Goal: Information Seeking & Learning: Learn about a topic

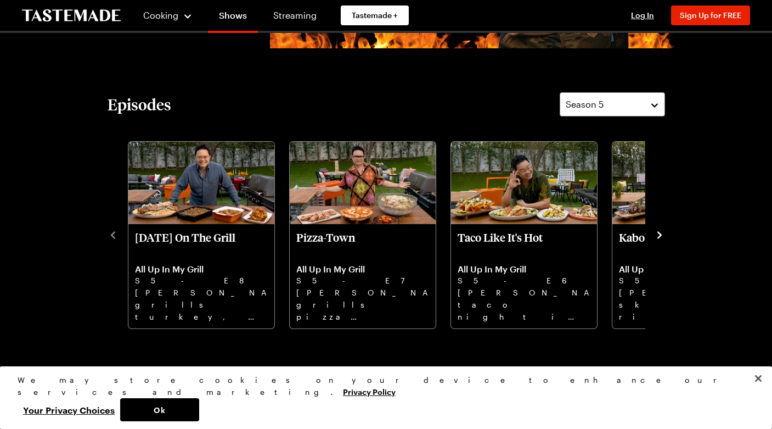
scroll to position [250, 0]
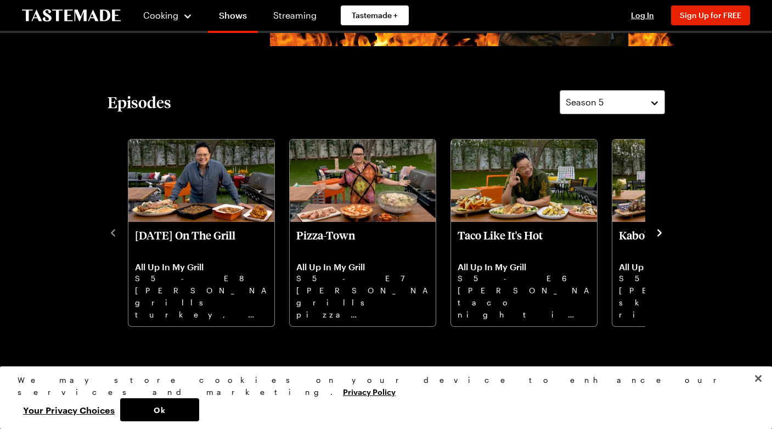
click at [660, 233] on icon "navigate to next item" at bounding box center [659, 232] width 4 height 7
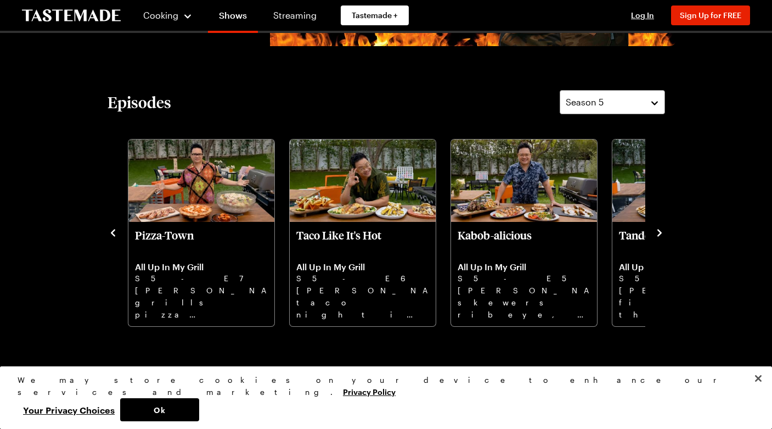
click at [660, 233] on icon "navigate to next item" at bounding box center [659, 232] width 4 height 7
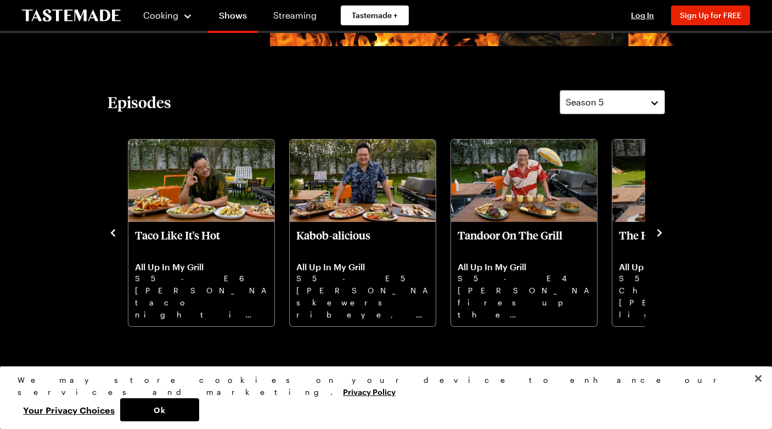
click at [660, 233] on icon "navigate to next item" at bounding box center [659, 232] width 4 height 7
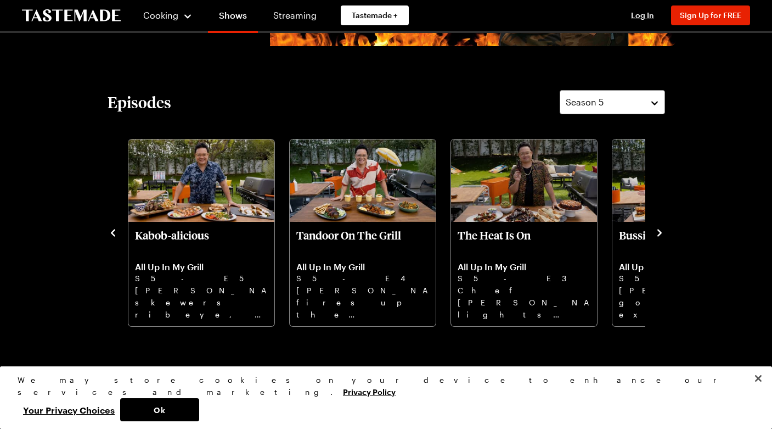
click at [659, 233] on icon "navigate to next item" at bounding box center [659, 232] width 4 height 7
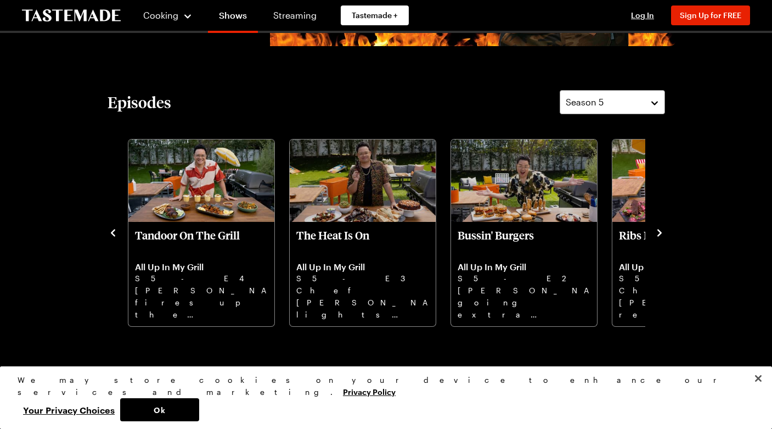
click at [659, 233] on icon "navigate to next item" at bounding box center [659, 232] width 4 height 7
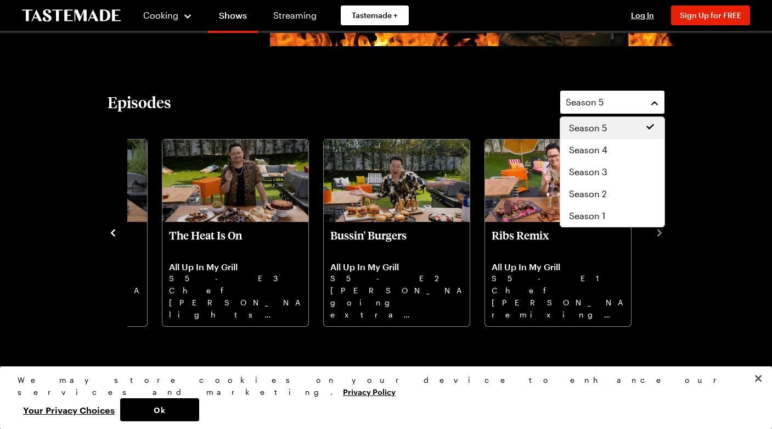
click at [611, 108] on div "Season 5" at bounding box center [604, 101] width 77 height 13
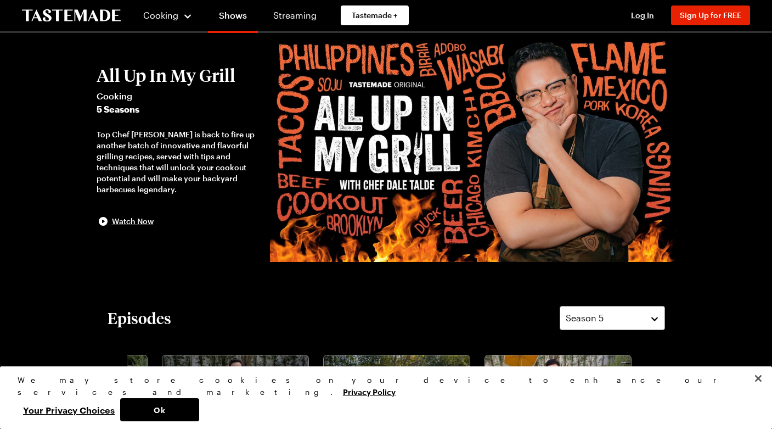
scroll to position [0, 0]
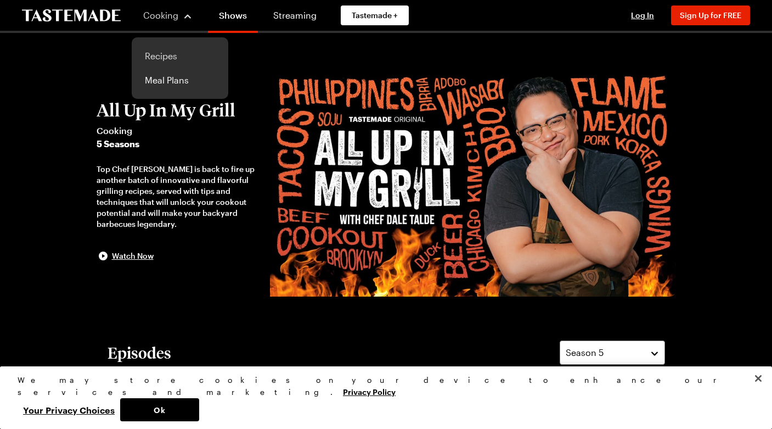
click at [162, 55] on link "Recipes" at bounding box center [179, 56] width 83 height 24
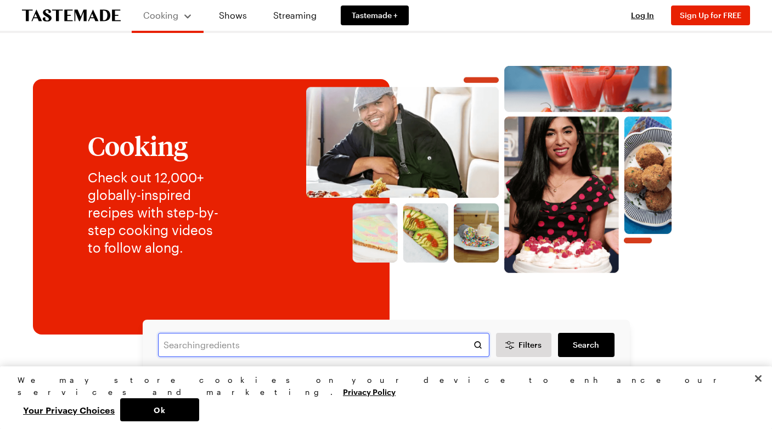
click at [239, 345] on input "text" at bounding box center [323, 345] width 331 height 24
type input "[PERSON_NAME] huli huli chicken"
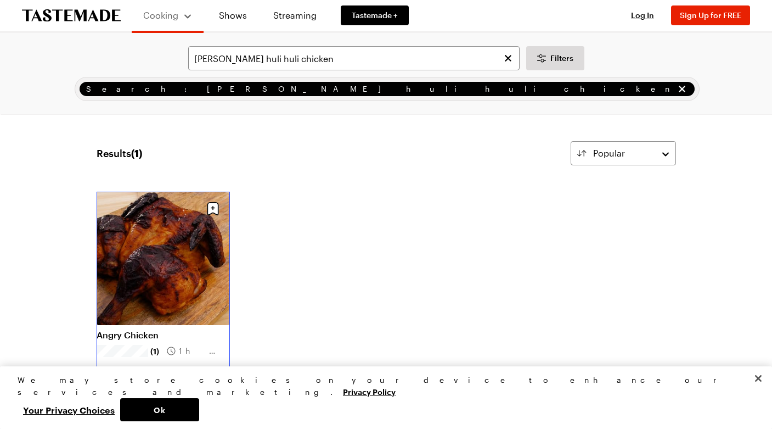
click at [190, 329] on link "Angry Chicken" at bounding box center [163, 334] width 133 height 11
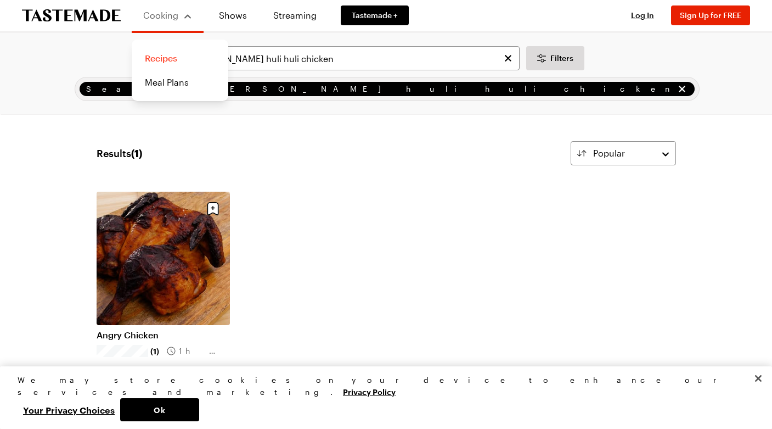
click at [160, 59] on link "Recipes" at bounding box center [179, 58] width 83 height 24
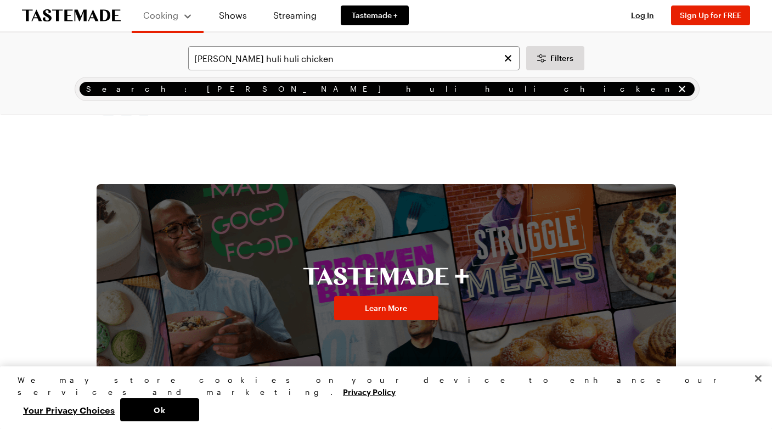
scroll to position [240, 0]
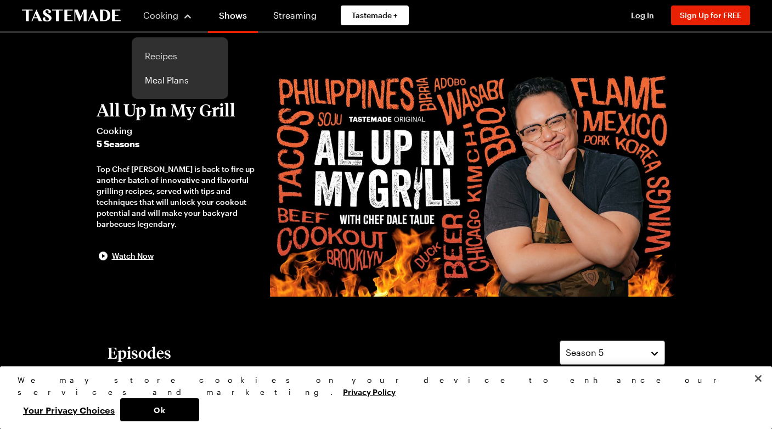
click at [162, 57] on link "Recipes" at bounding box center [179, 56] width 83 height 24
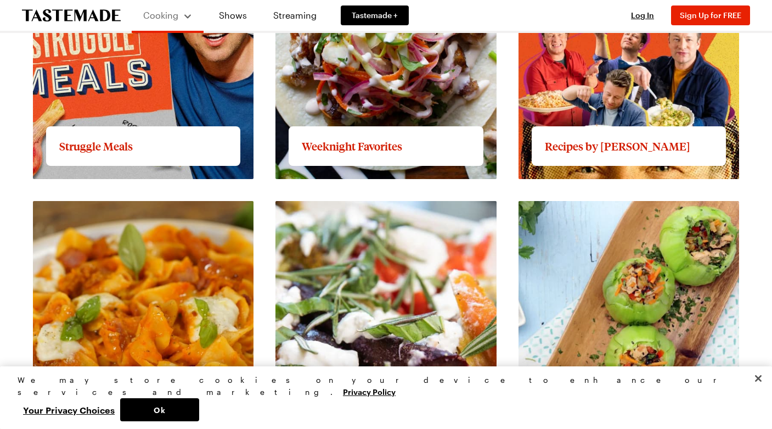
scroll to position [841, 0]
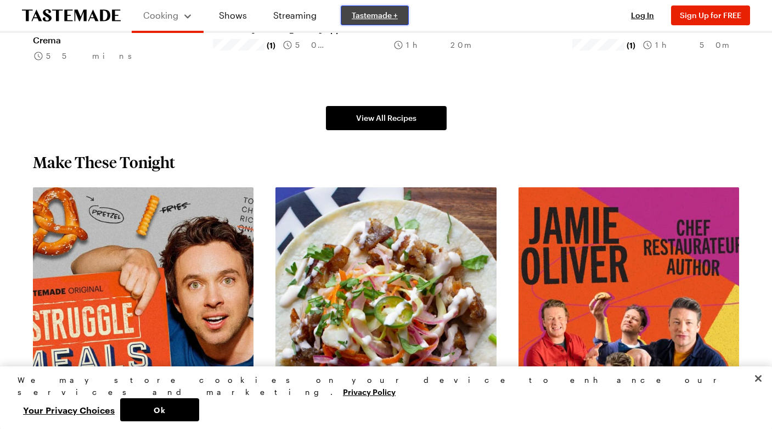
click at [378, 15] on span "Tastemade +" at bounding box center [375, 15] width 46 height 11
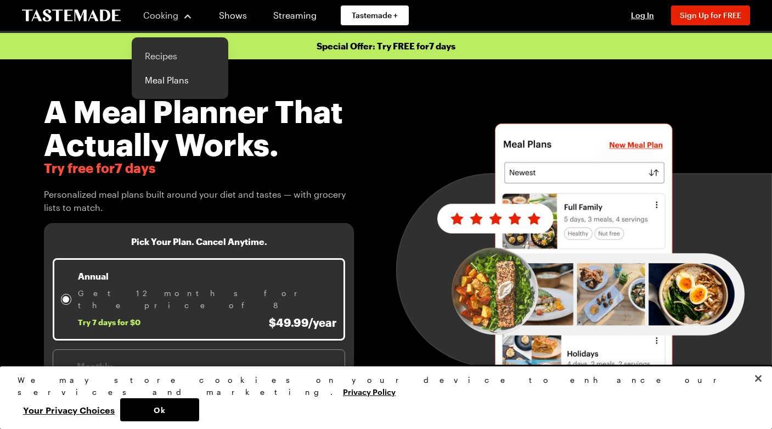
click at [164, 55] on link "Recipes" at bounding box center [179, 56] width 83 height 24
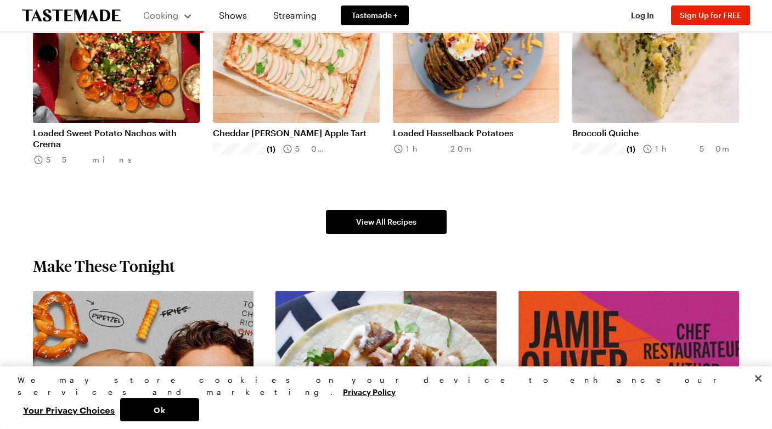
scroll to position [749, 0]
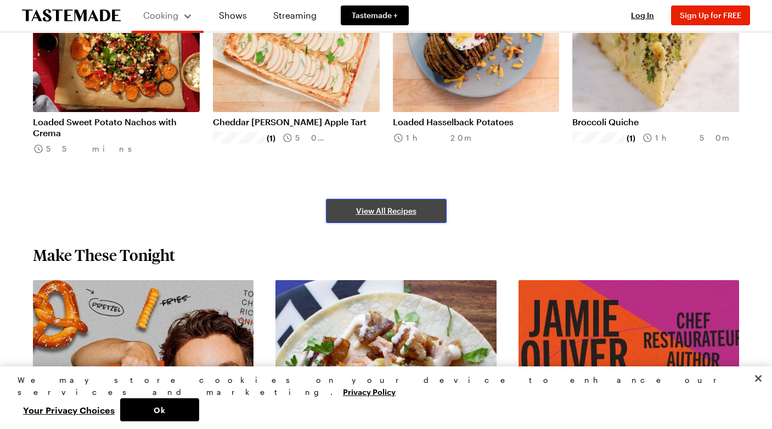
click at [376, 211] on span "View All Recipes" at bounding box center [386, 210] width 60 height 11
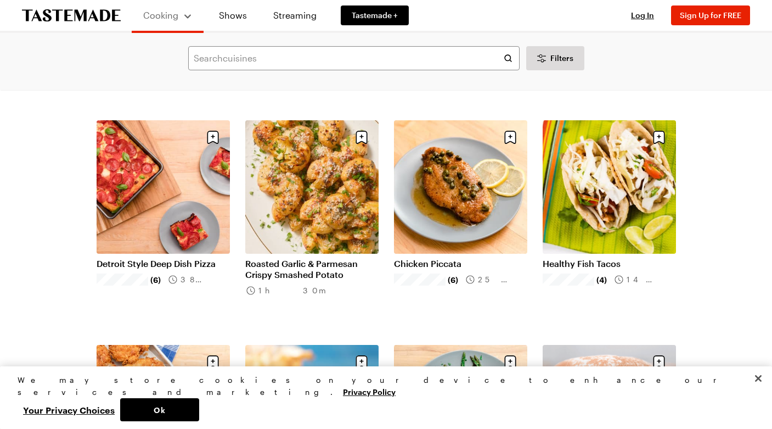
scroll to position [730, 0]
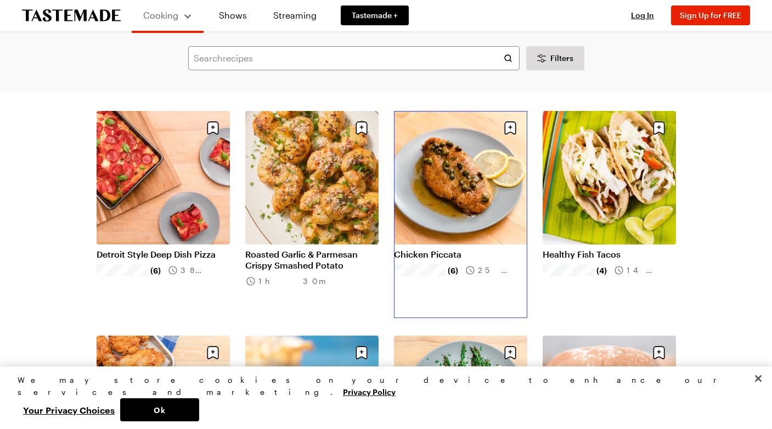
click at [459, 249] on link "Chicken Piccata" at bounding box center [460, 254] width 133 height 11
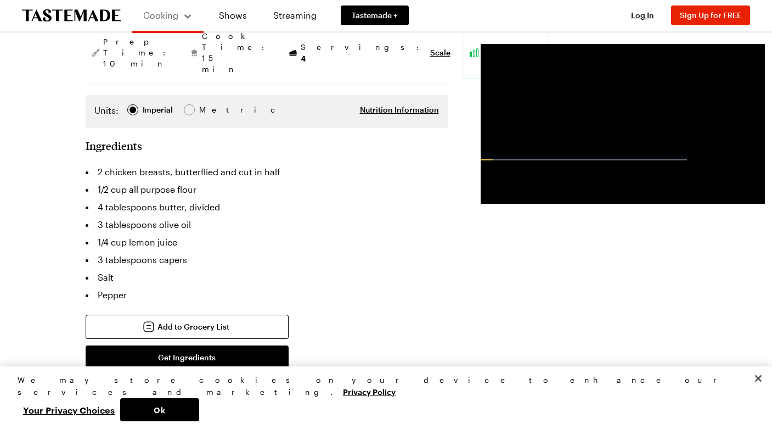
scroll to position [257, 0]
